Goal: Transaction & Acquisition: Purchase product/service

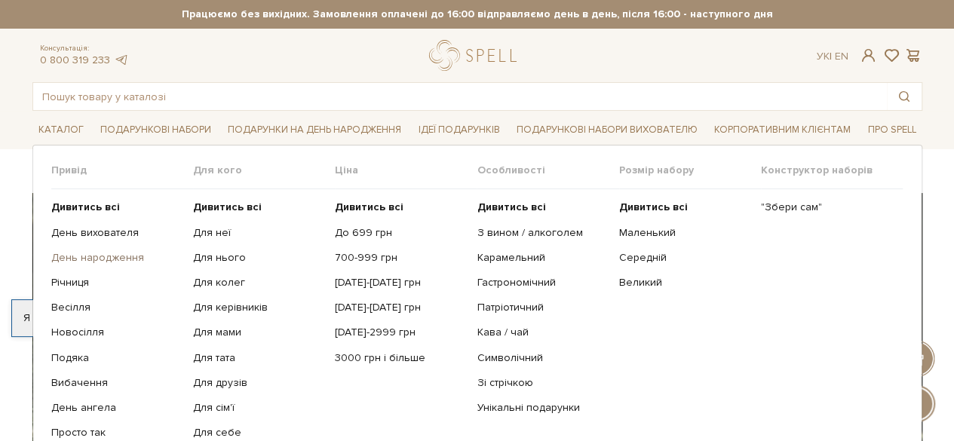
click at [98, 260] on link "День народження" at bounding box center [116, 258] width 131 height 14
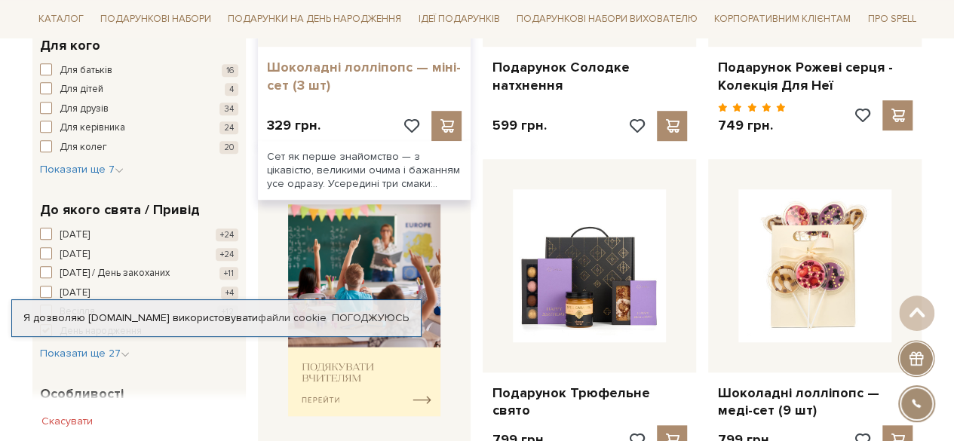
scroll to position [405, 0]
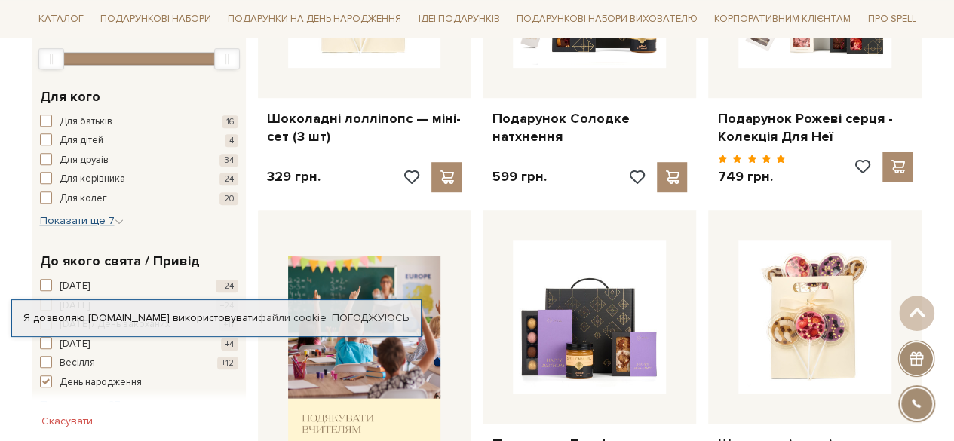
click at [86, 215] on span "Показати ще 7" at bounding box center [82, 220] width 84 height 13
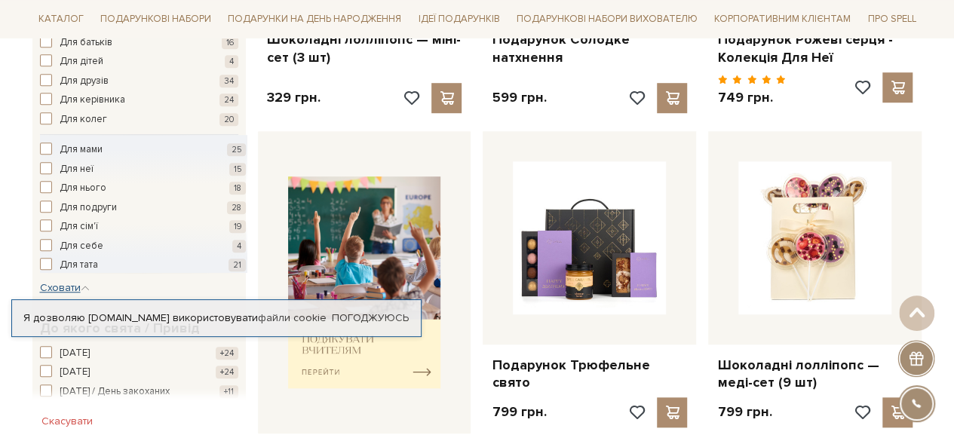
scroll to position [487, 0]
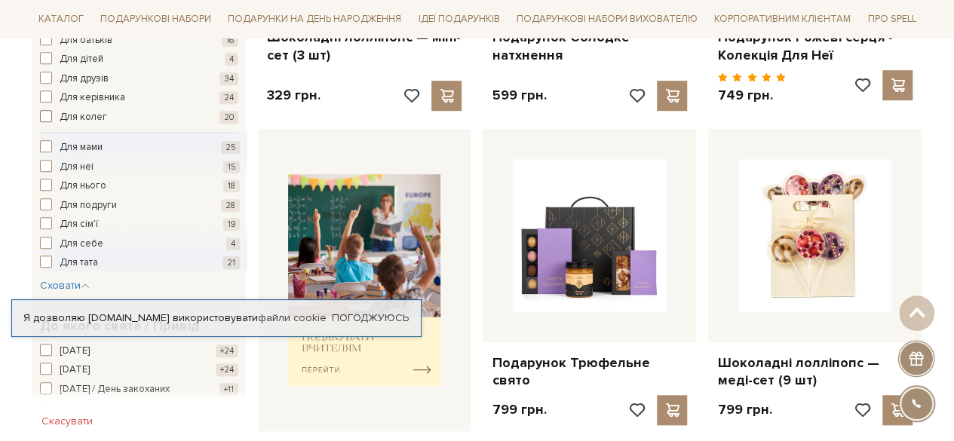
click at [40, 110] on span "button" at bounding box center [46, 116] width 12 height 12
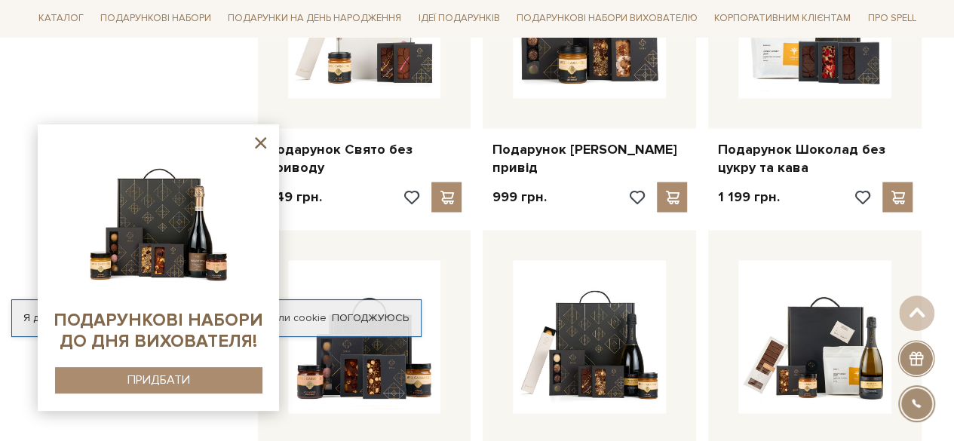
scroll to position [1335, 0]
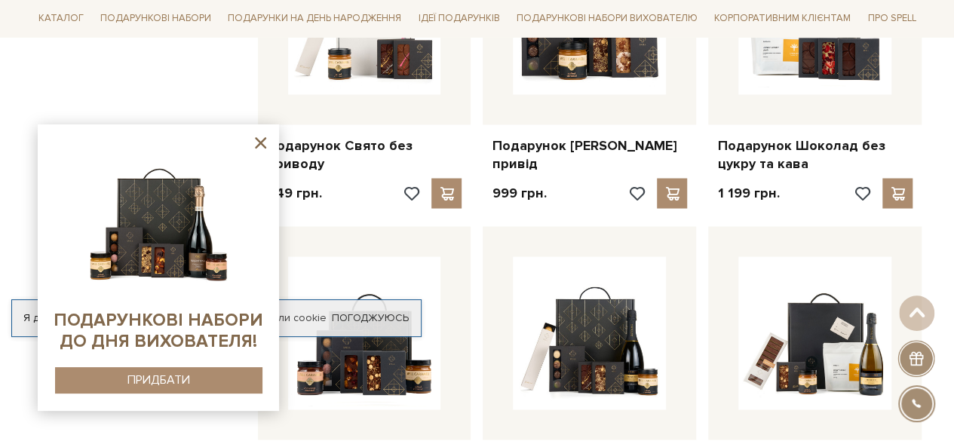
click at [264, 150] on icon at bounding box center [260, 143] width 19 height 19
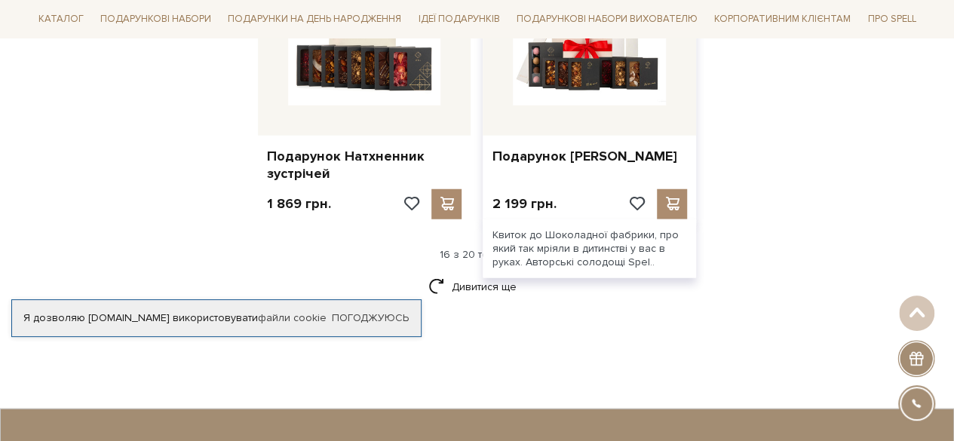
scroll to position [1943, 0]
